Goal: Navigation & Orientation: Find specific page/section

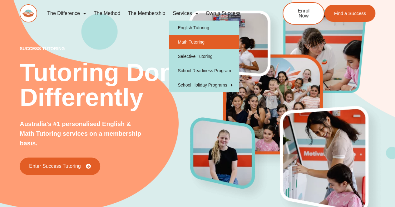
click at [196, 39] on link "Math Tutoring" at bounding box center [204, 42] width 70 height 14
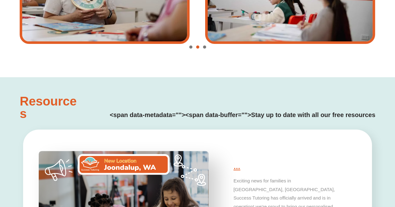
type input "*"
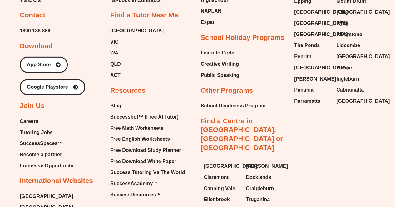
scroll to position [2182, 0]
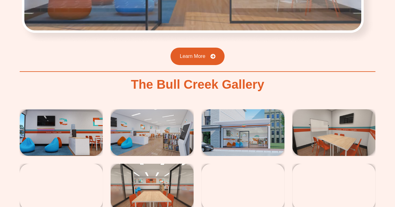
scroll to position [1034, 0]
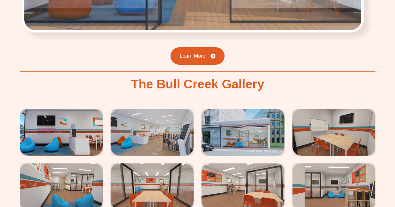
click at [89, 119] on img at bounding box center [61, 132] width 83 height 47
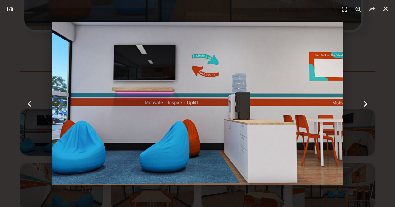
click at [355, 104] on div "Next" at bounding box center [364, 103] width 59 height 207
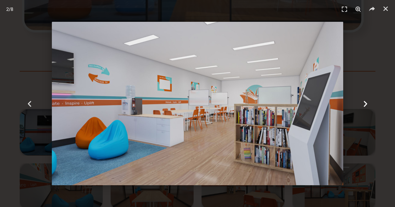
click at [361, 100] on icon "Next slide" at bounding box center [365, 104] width 8 height 8
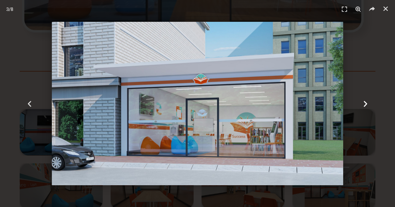
click at [361, 100] on icon "Next slide" at bounding box center [365, 104] width 8 height 8
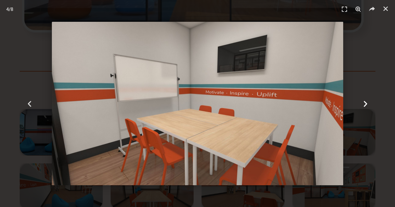
click at [361, 100] on icon "Next slide" at bounding box center [365, 104] width 8 height 8
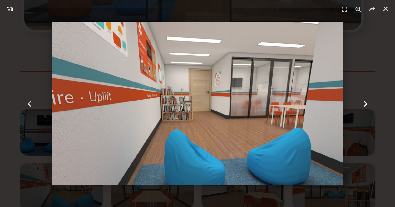
click at [361, 100] on icon "Next slide" at bounding box center [365, 104] width 8 height 8
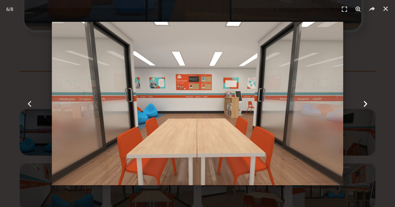
click at [361, 100] on icon "Next slide" at bounding box center [365, 104] width 8 height 8
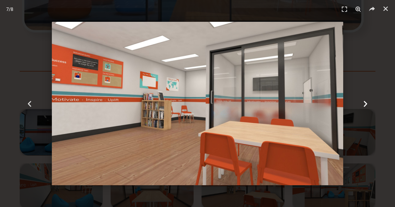
click at [361, 100] on icon "Next slide" at bounding box center [365, 104] width 8 height 8
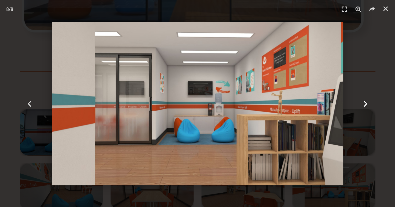
click at [361, 100] on icon "Next slide" at bounding box center [365, 104] width 8 height 8
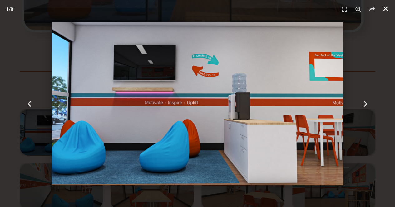
click at [384, 8] on icon "Close (Esc)" at bounding box center [385, 9] width 6 height 6
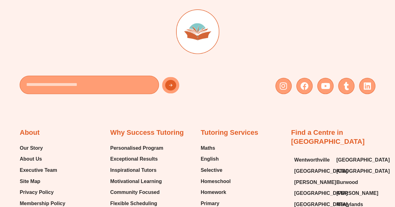
scroll to position [3844, 0]
